Goal: Find specific page/section: Find specific page/section

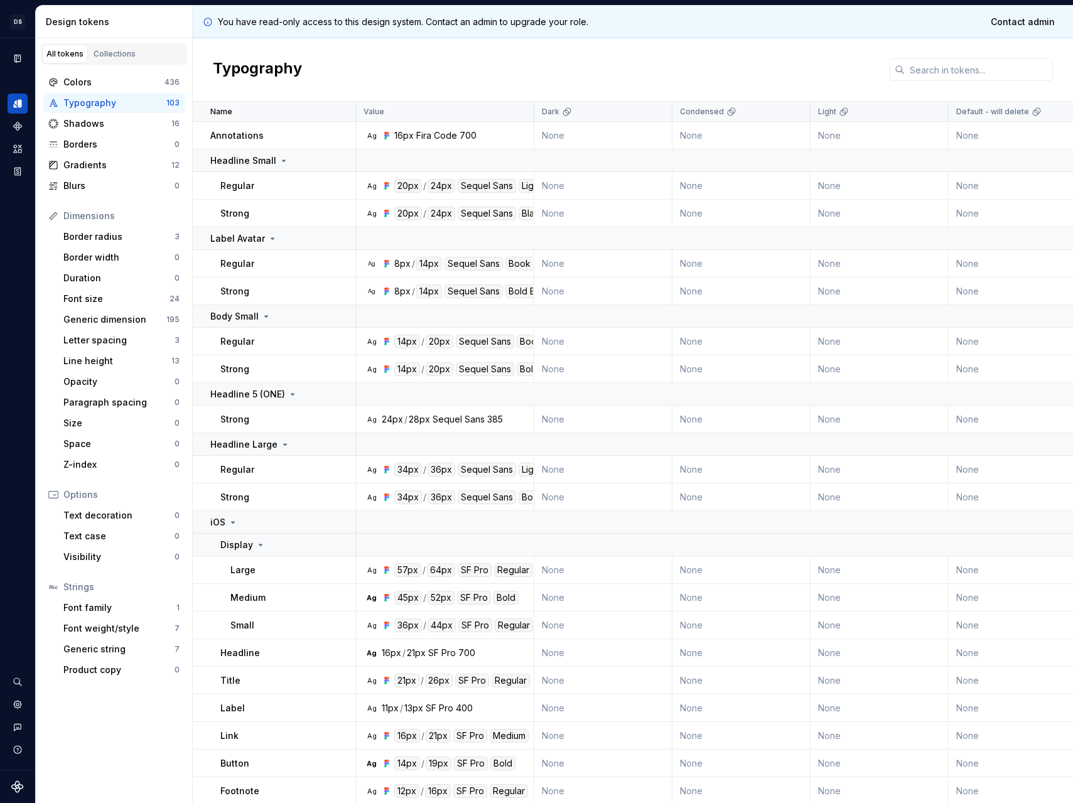
click at [384, 78] on div "Typography" at bounding box center [633, 69] width 880 height 63
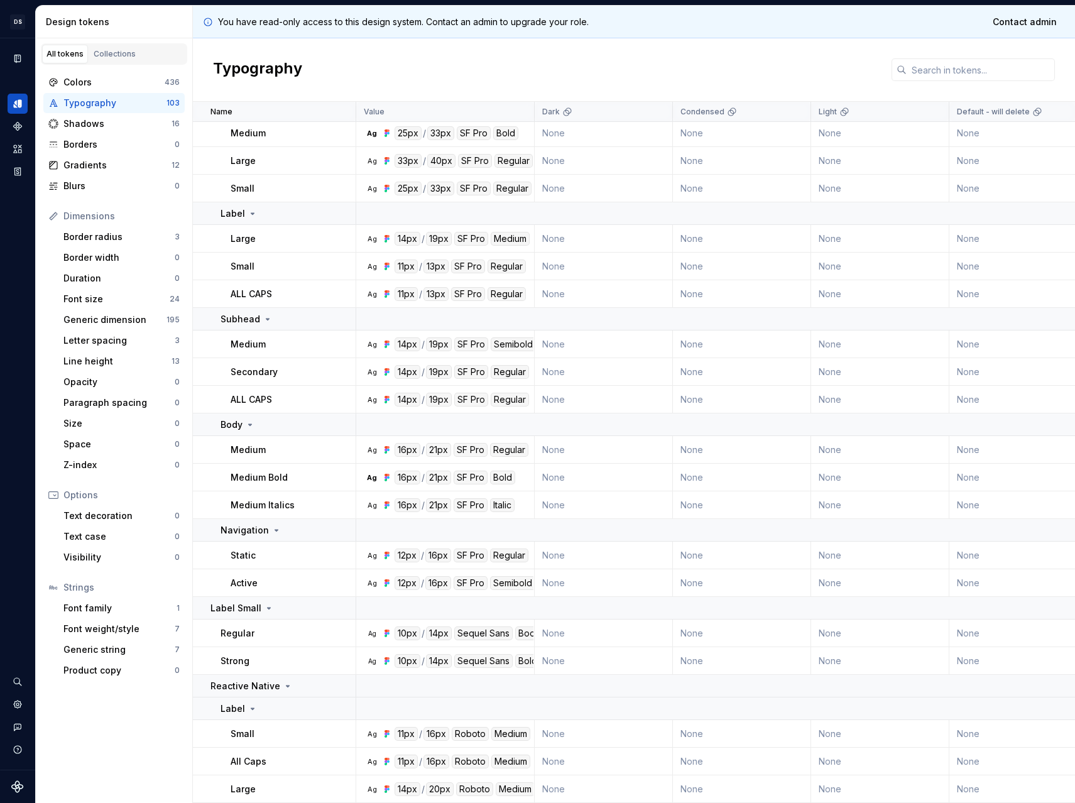
scroll to position [736, 0]
click at [66, 80] on div "Colors" at bounding box center [113, 82] width 101 height 13
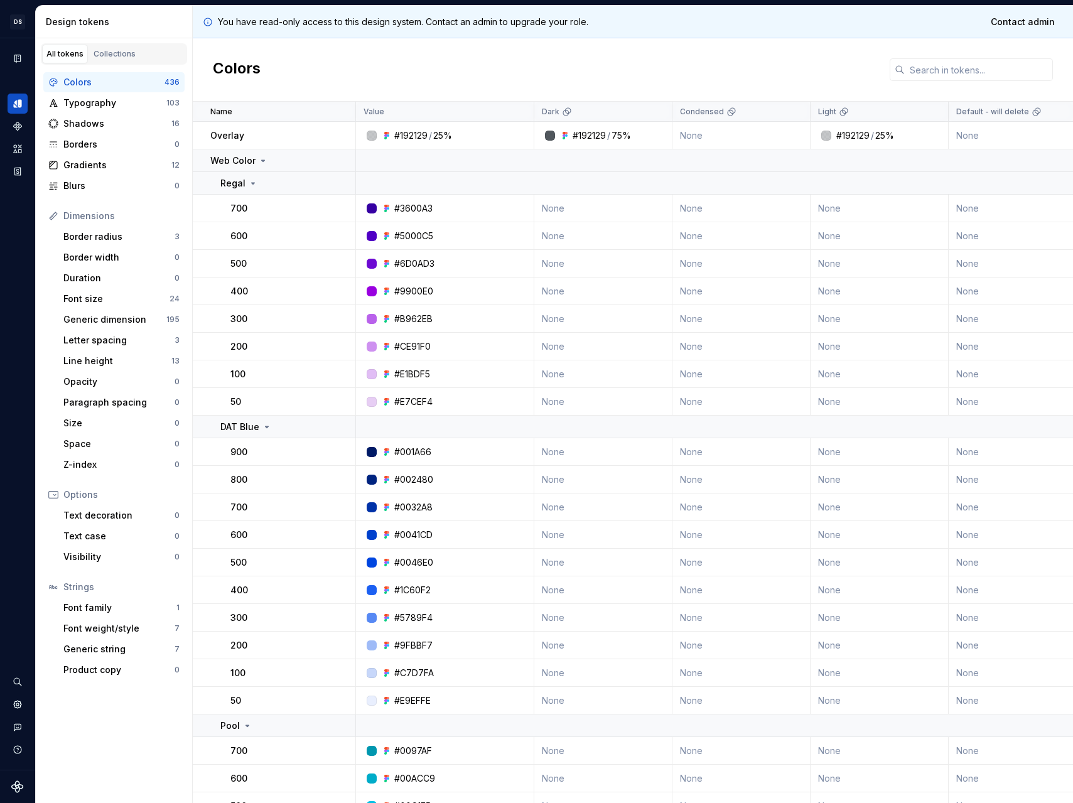
click at [421, 65] on div "Colors" at bounding box center [633, 69] width 880 height 63
